Goal: Task Accomplishment & Management: Use online tool/utility

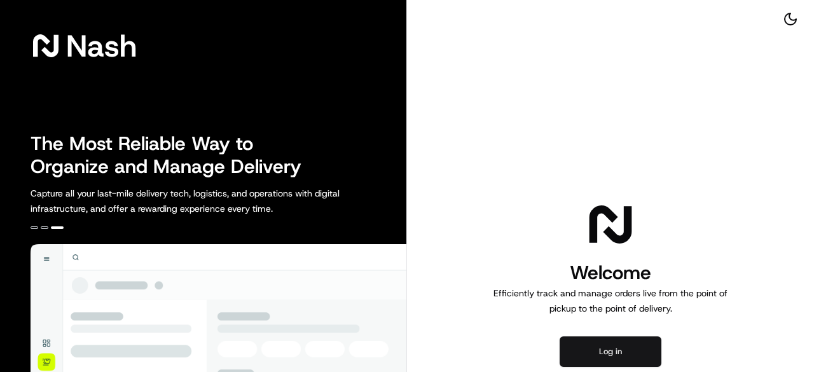
click at [611, 354] on button "Log in" at bounding box center [611, 351] width 102 height 31
